Goal: Transaction & Acquisition: Purchase product/service

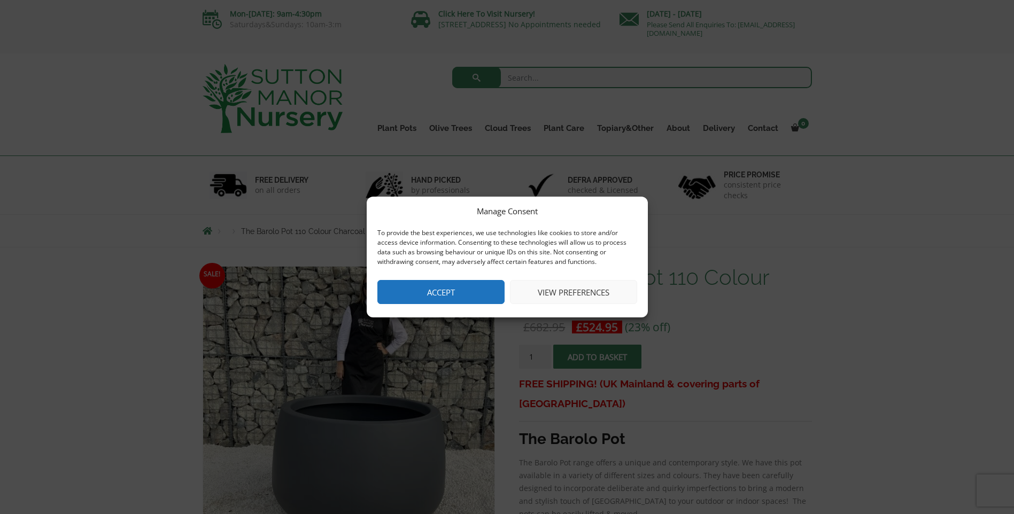
click at [481, 294] on button "Accept" at bounding box center [440, 292] width 127 height 24
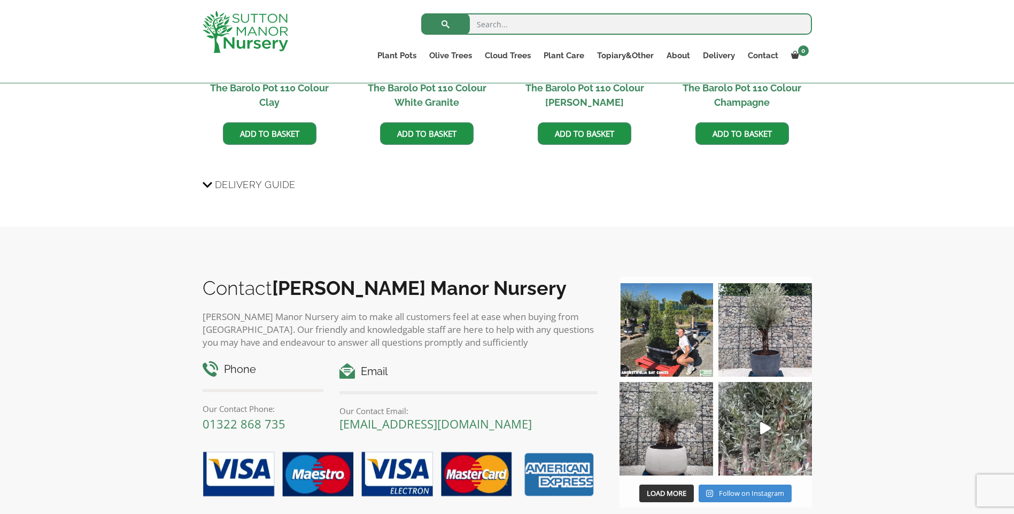
scroll to position [1157, 0]
